Goal: Information Seeking & Learning: Find specific fact

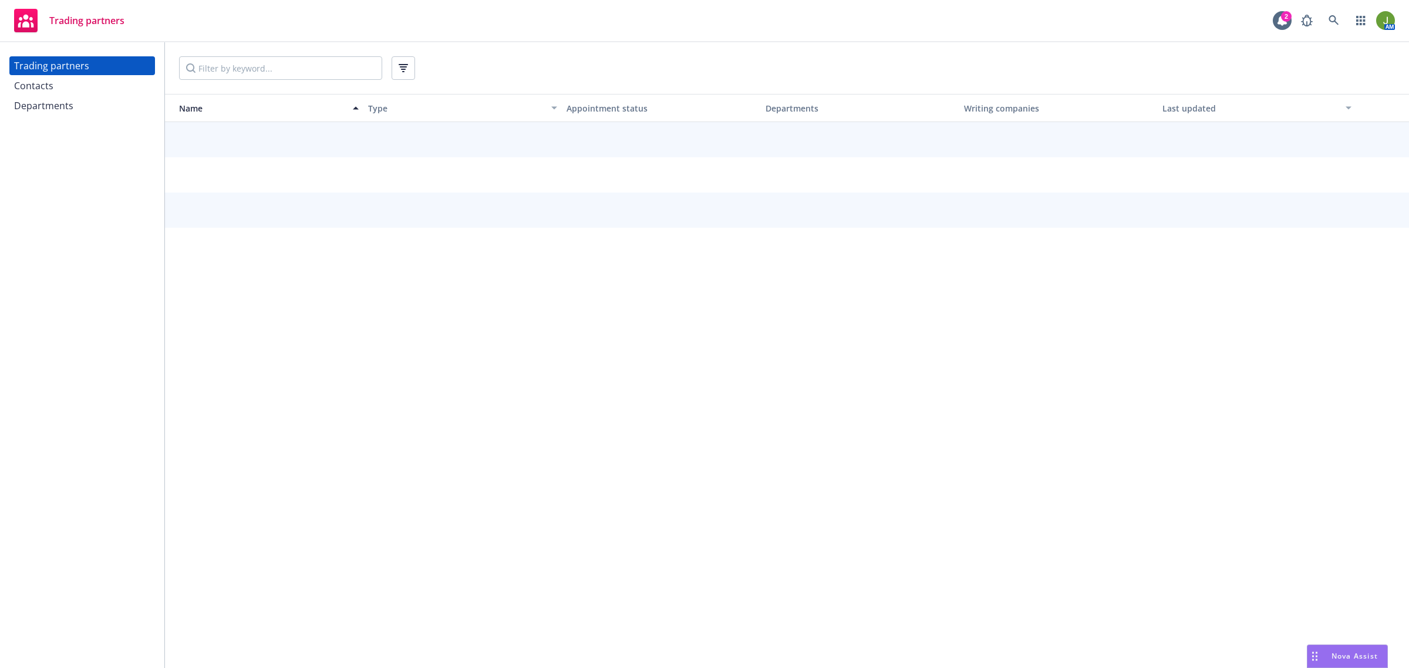
click at [121, 92] on div "Contacts" at bounding box center [82, 85] width 136 height 19
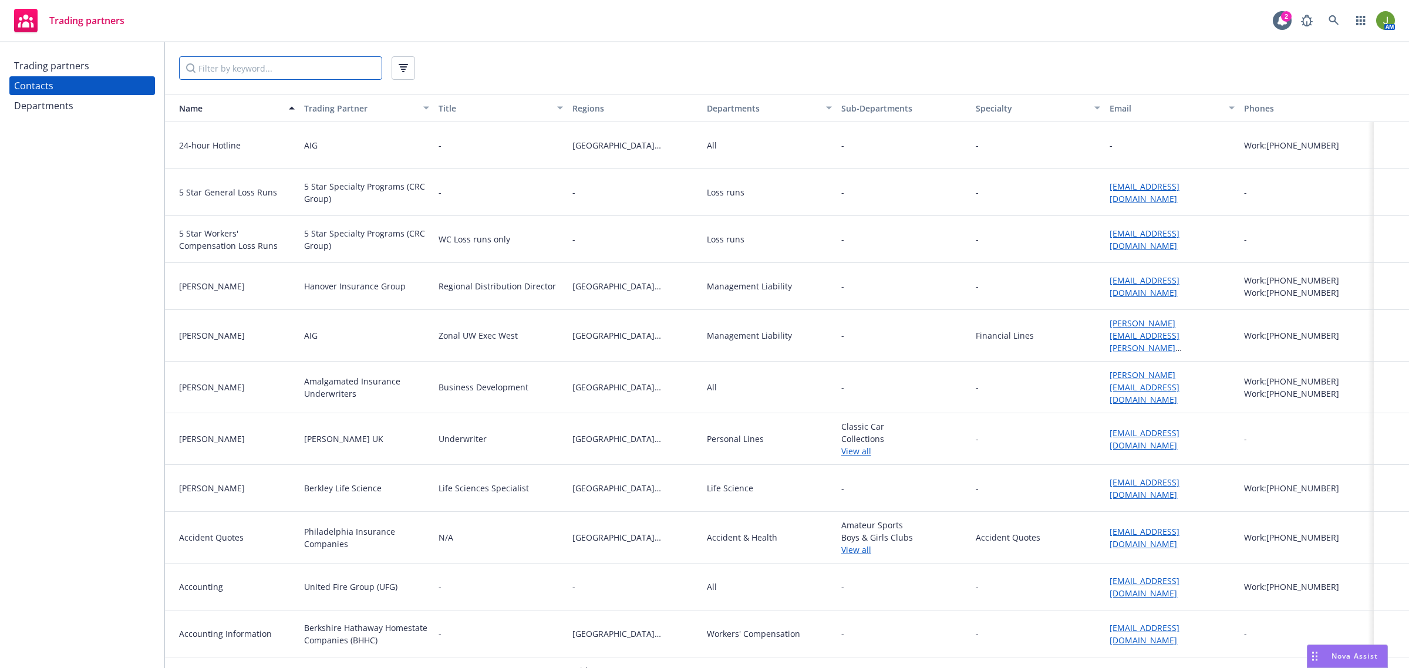
click at [224, 65] on input "Filter by keyword..." at bounding box center [280, 67] width 203 height 23
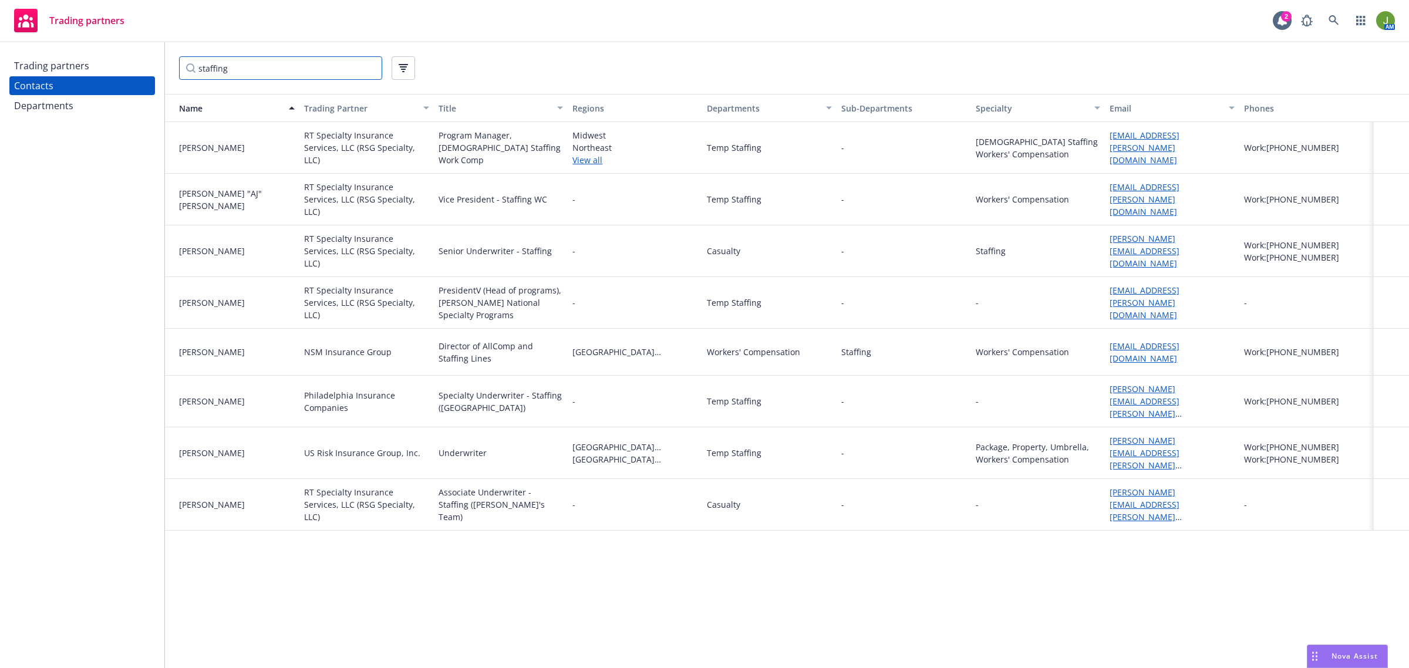
drag, startPoint x: 244, startPoint y: 63, endPoint x: 179, endPoint y: 66, distance: 64.6
click at [179, 66] on input "staffing" at bounding box center [280, 67] width 203 height 23
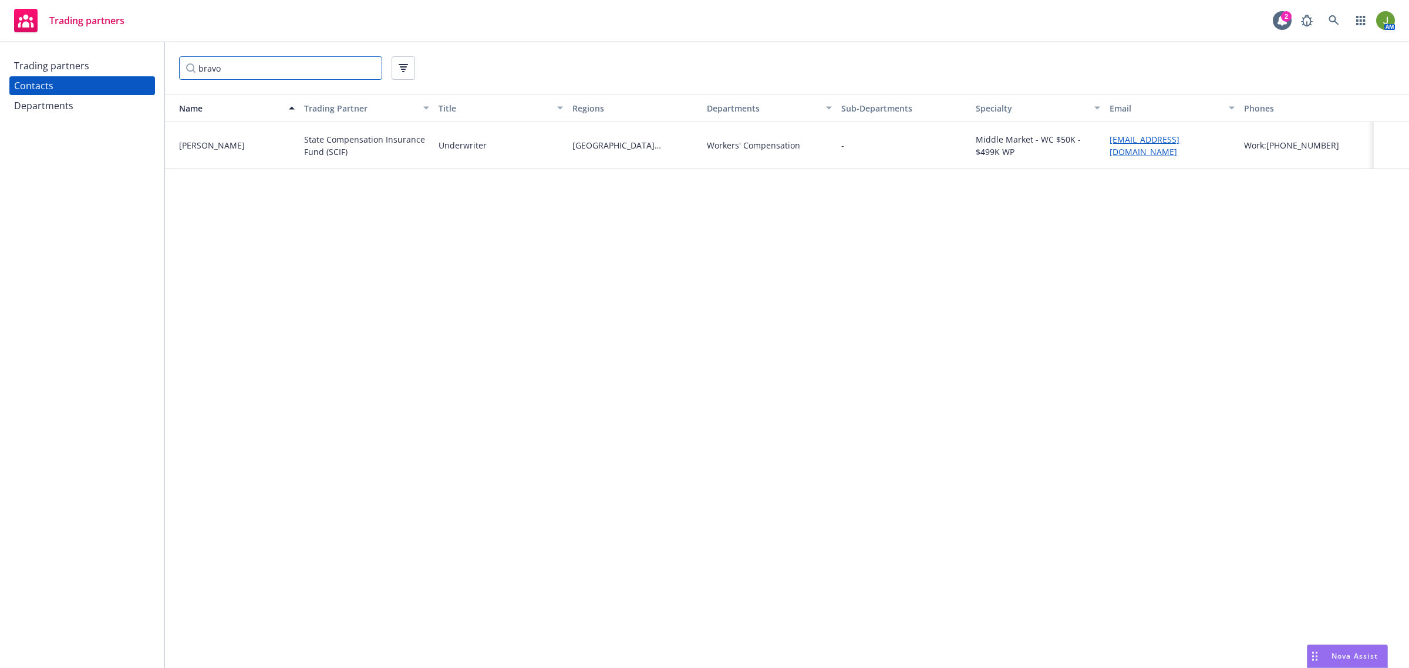
type input "bravo"
